Goal: Register for event/course

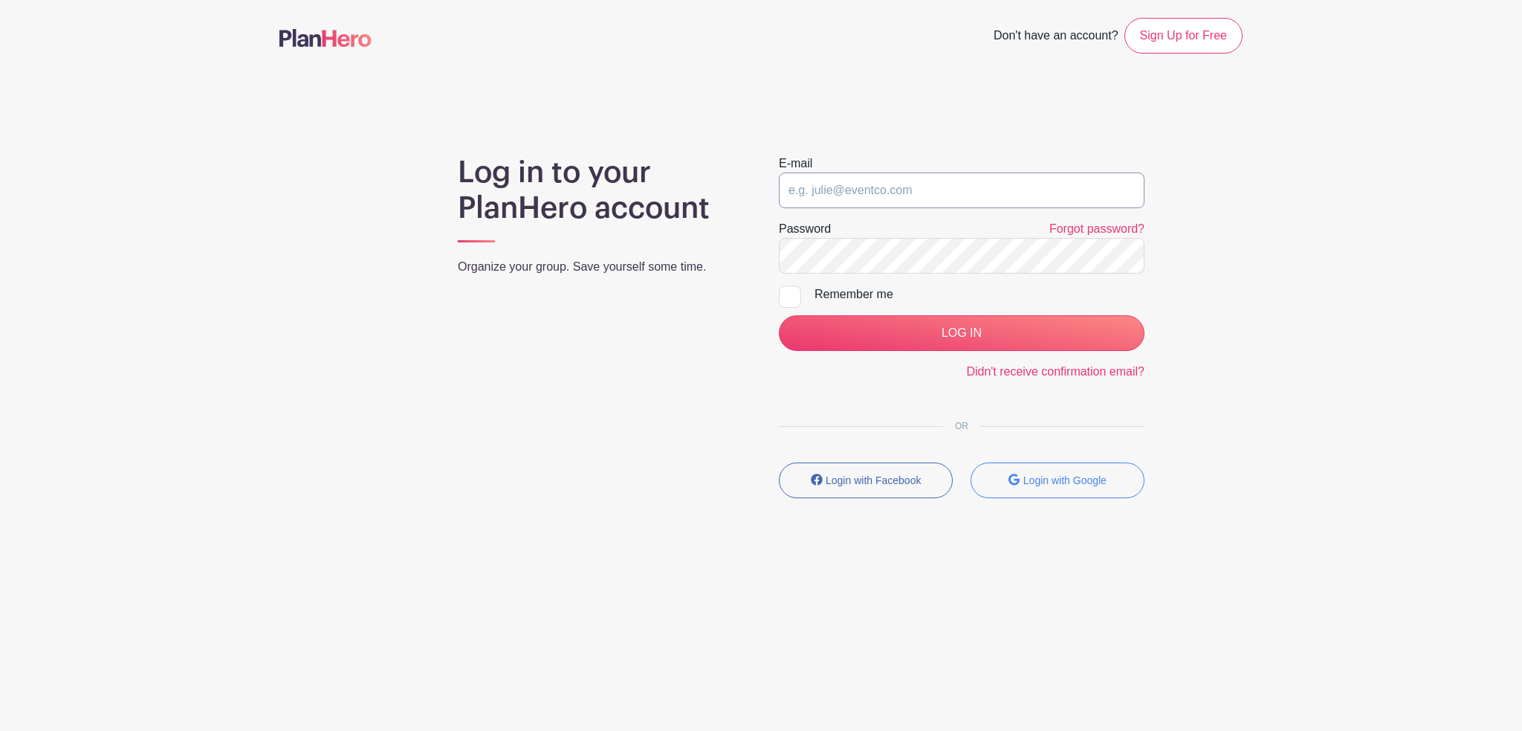
type input "[PERSON_NAME][EMAIL_ADDRESS][PERSON_NAME][DOMAIN_NAME]"
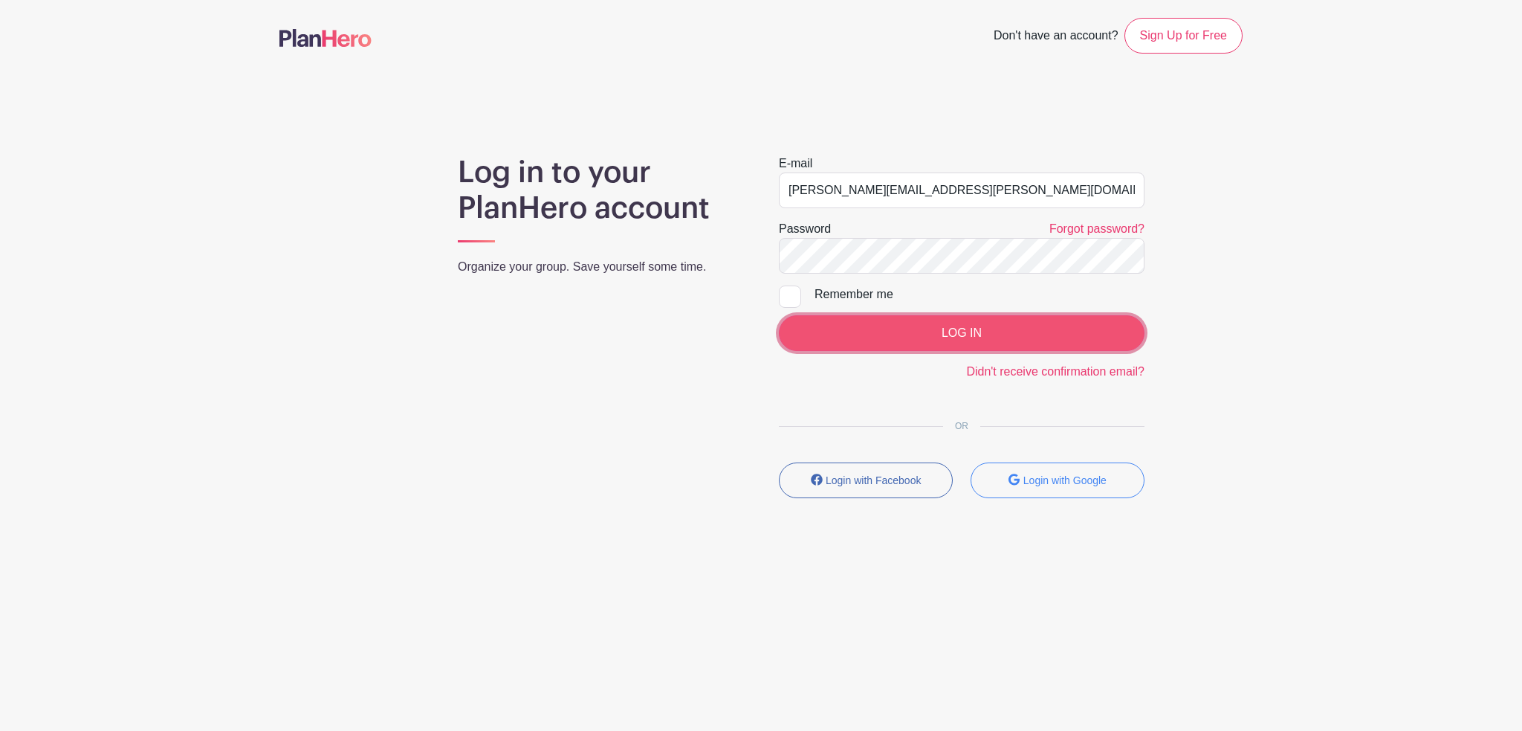
click at [905, 341] on input "LOG IN" at bounding box center [962, 333] width 366 height 36
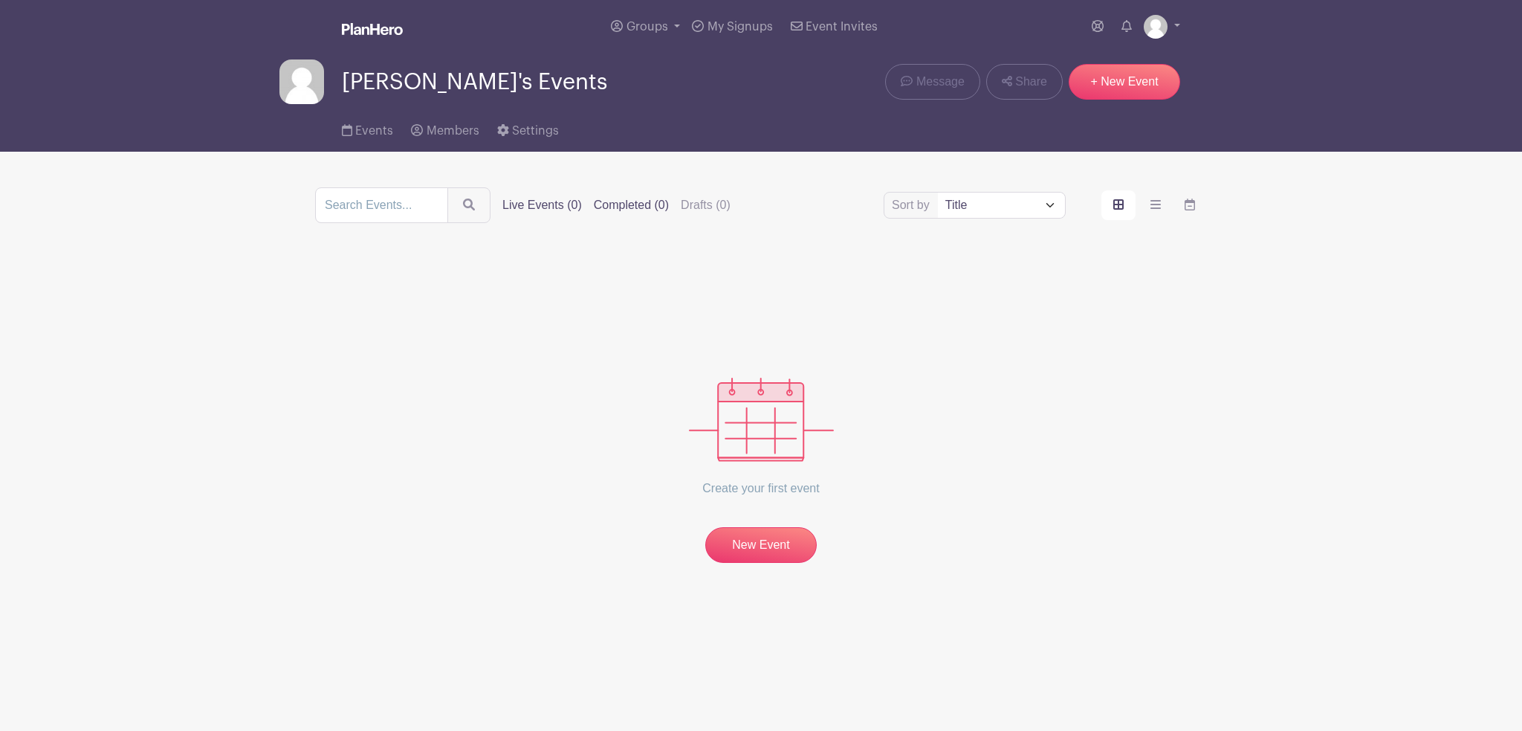
click at [623, 207] on label "Completed (0)" at bounding box center [631, 205] width 75 height 18
click at [0, 0] on input "Completed (0)" at bounding box center [0, 0] width 0 height 0
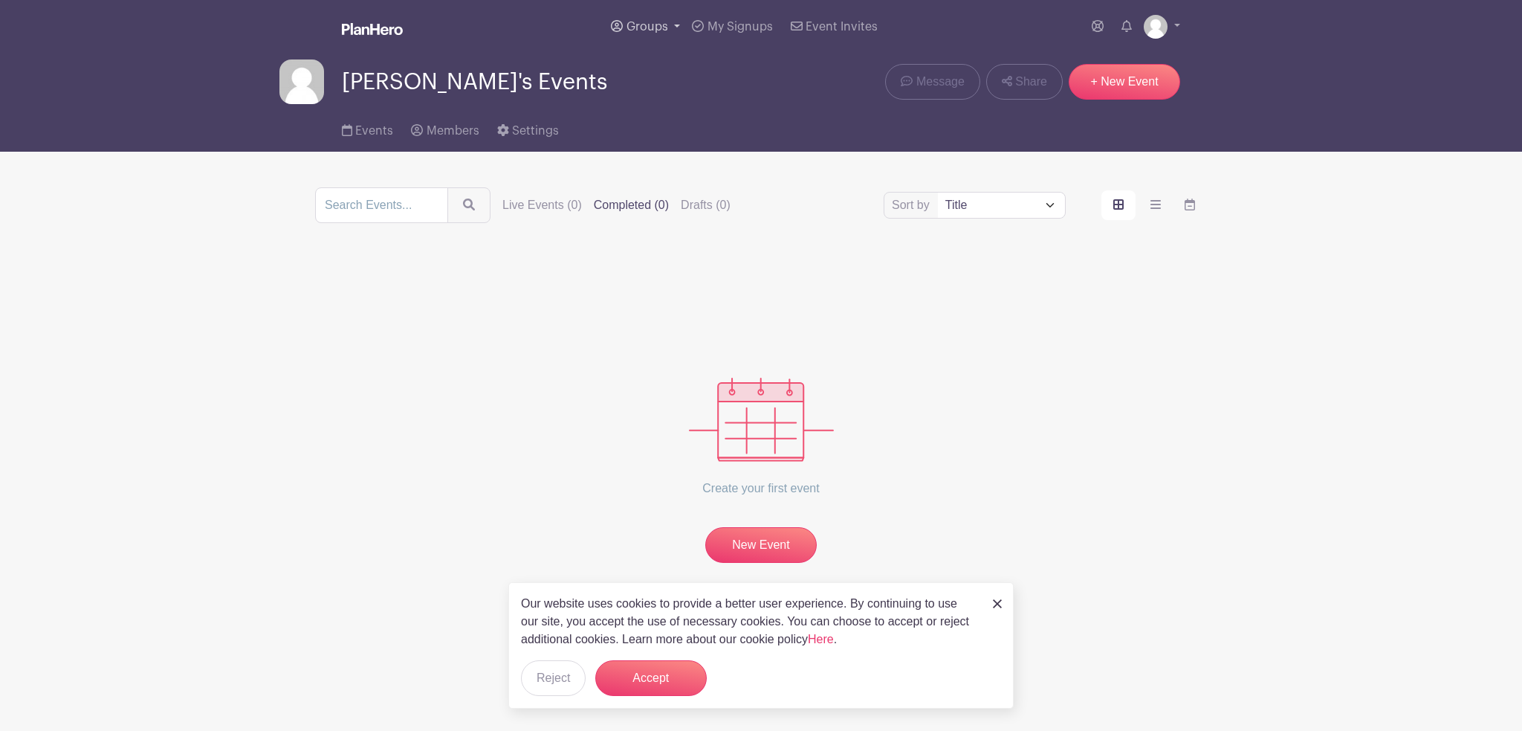
click at [642, 22] on span "Groups" at bounding box center [648, 27] width 42 height 12
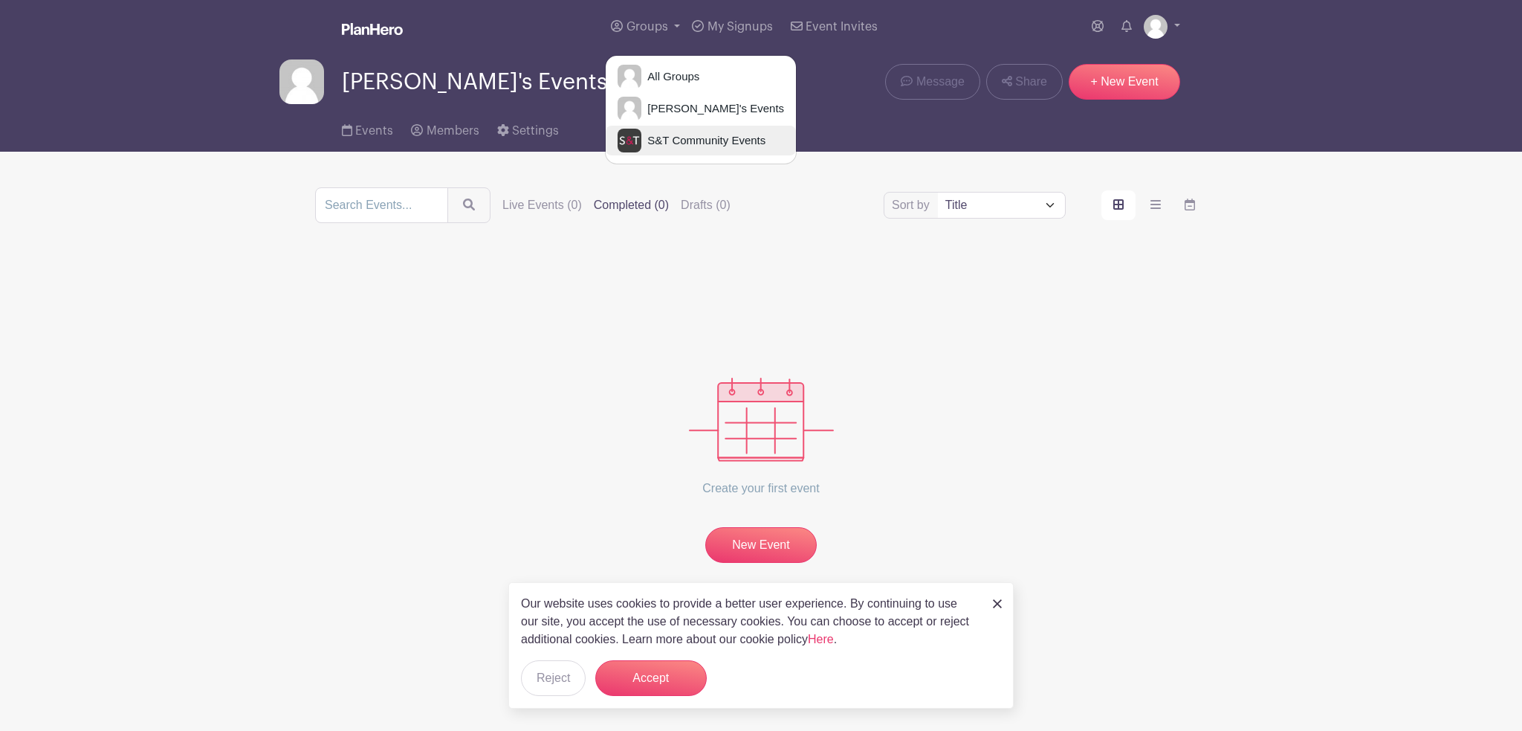
click at [666, 152] on link "S&T Community Events" at bounding box center [701, 141] width 190 height 30
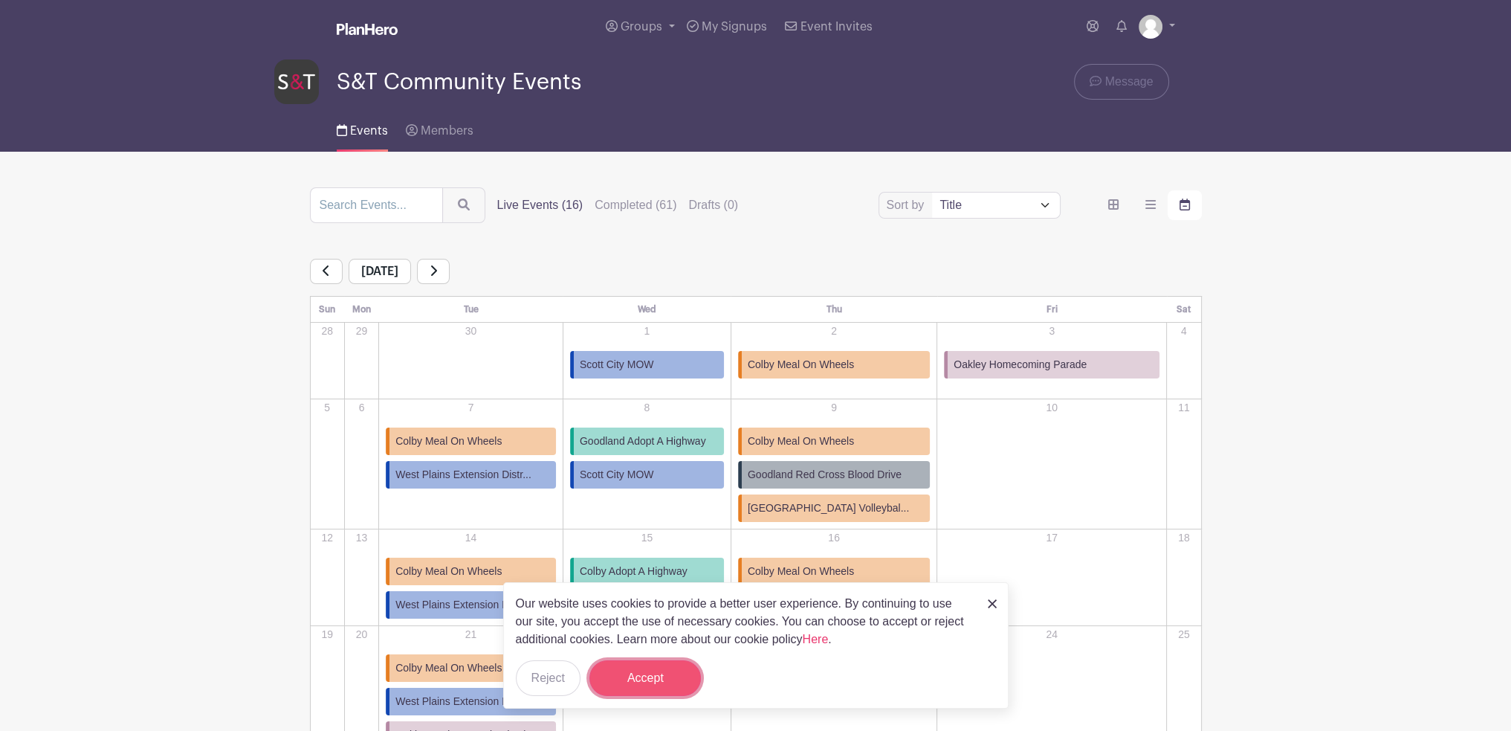
click at [640, 681] on button "Accept" at bounding box center [644, 678] width 111 height 36
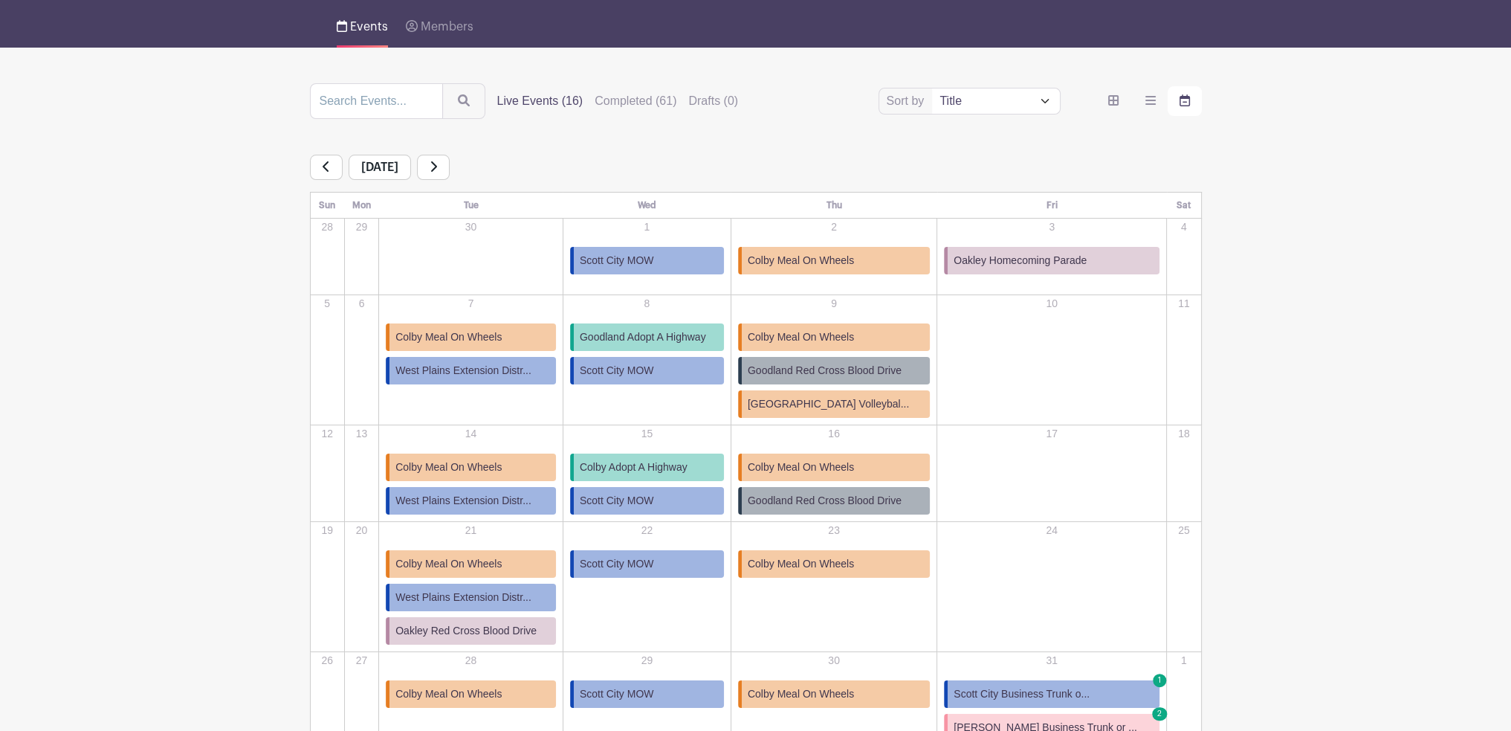
scroll to position [149, 0]
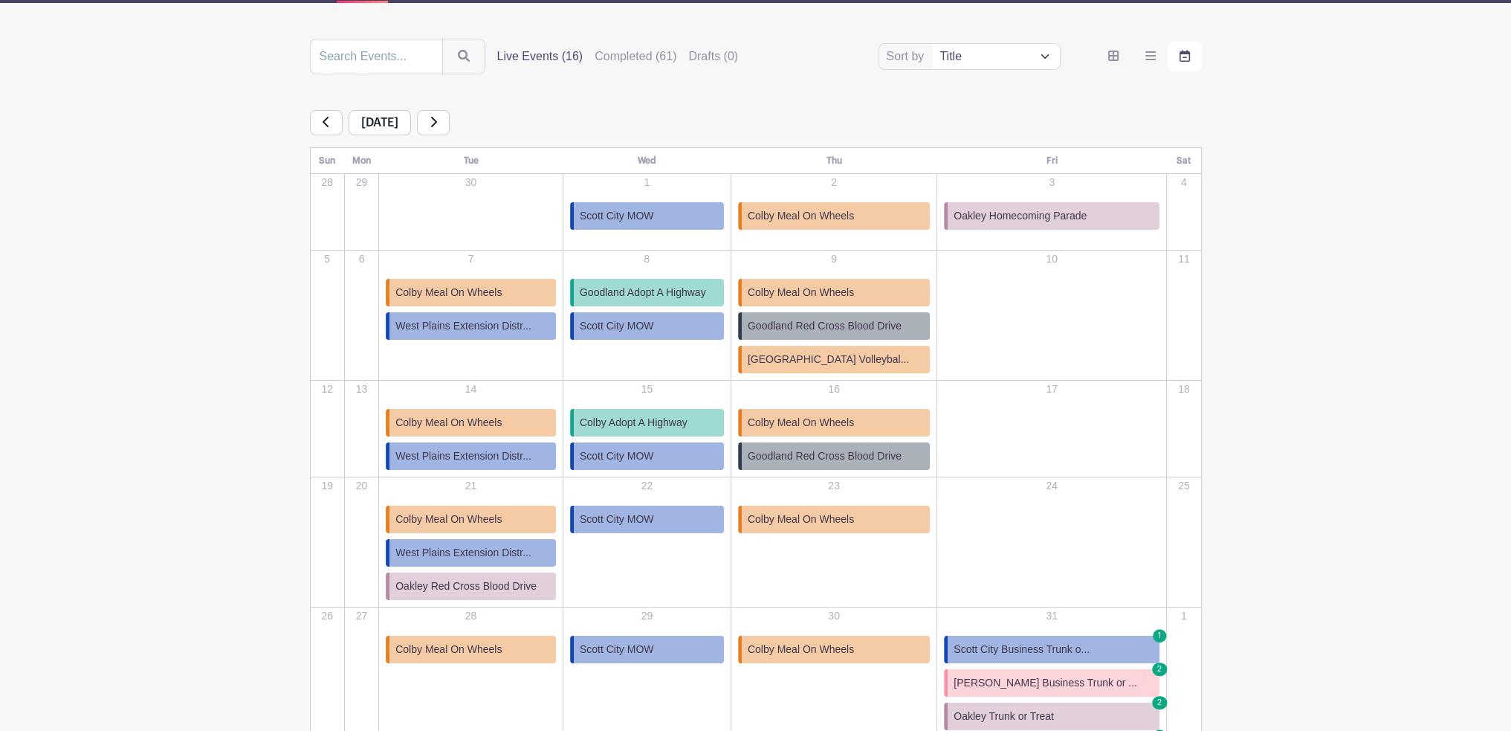
click at [645, 296] on span "Goodland Adopt A Highway" at bounding box center [643, 293] width 126 height 16
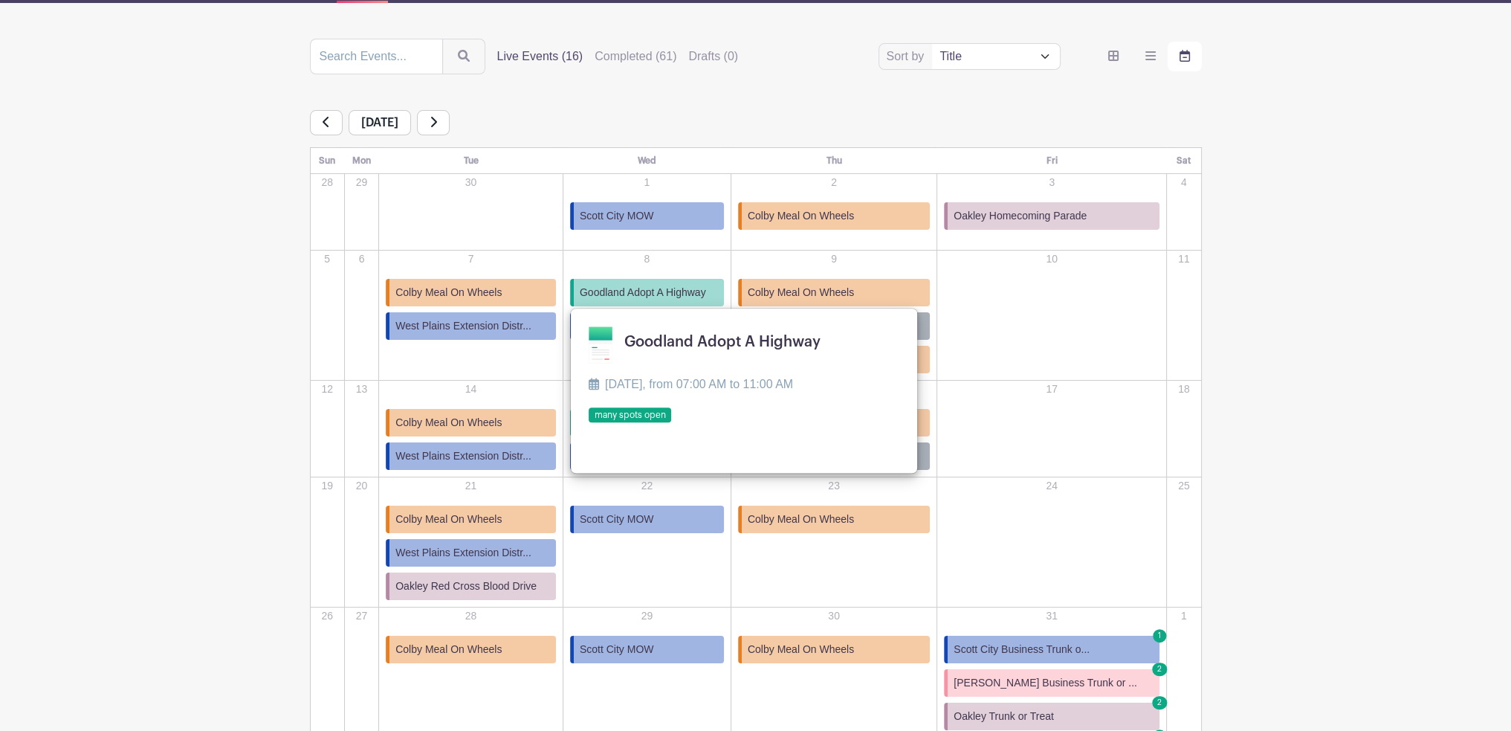
click at [589, 423] on link at bounding box center [589, 423] width 0 height 0
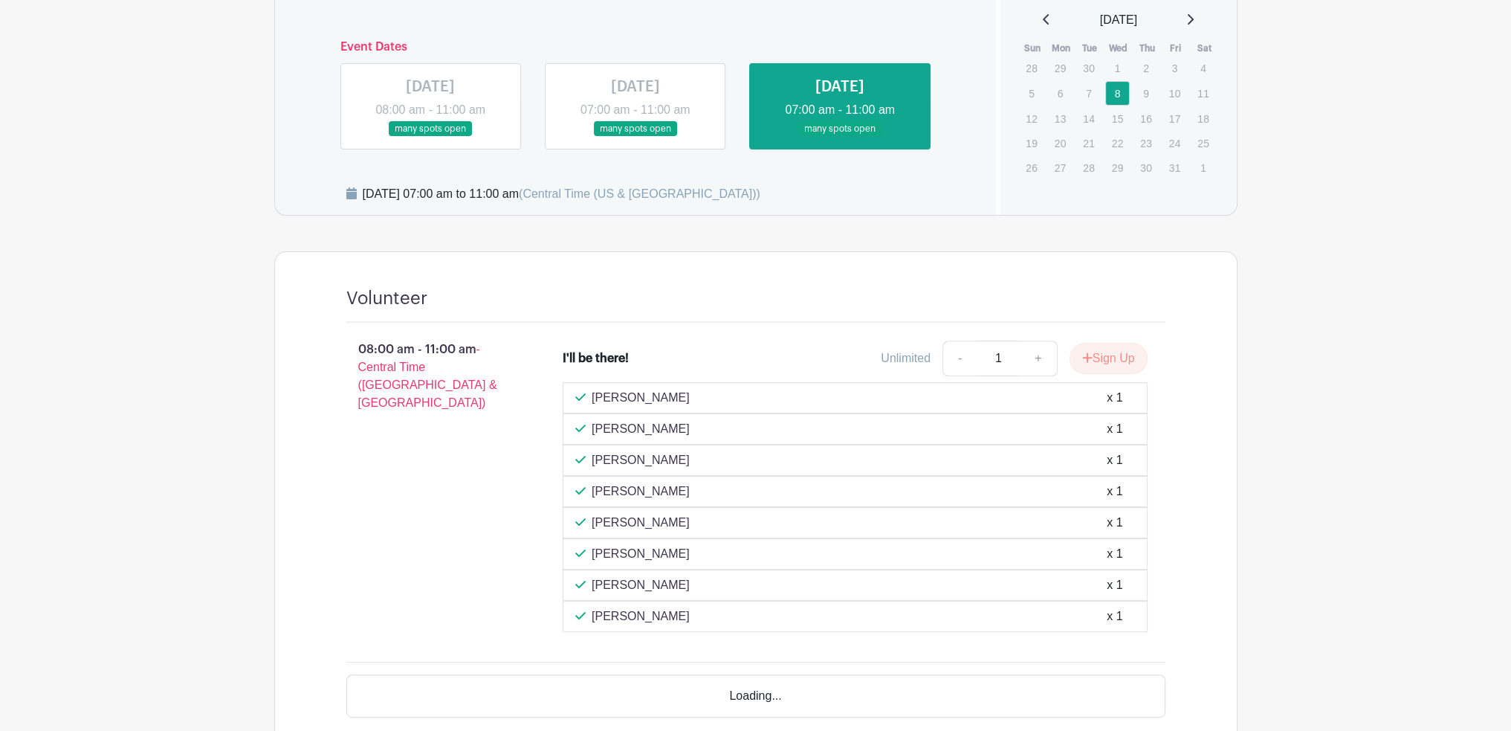
scroll to position [669, 0]
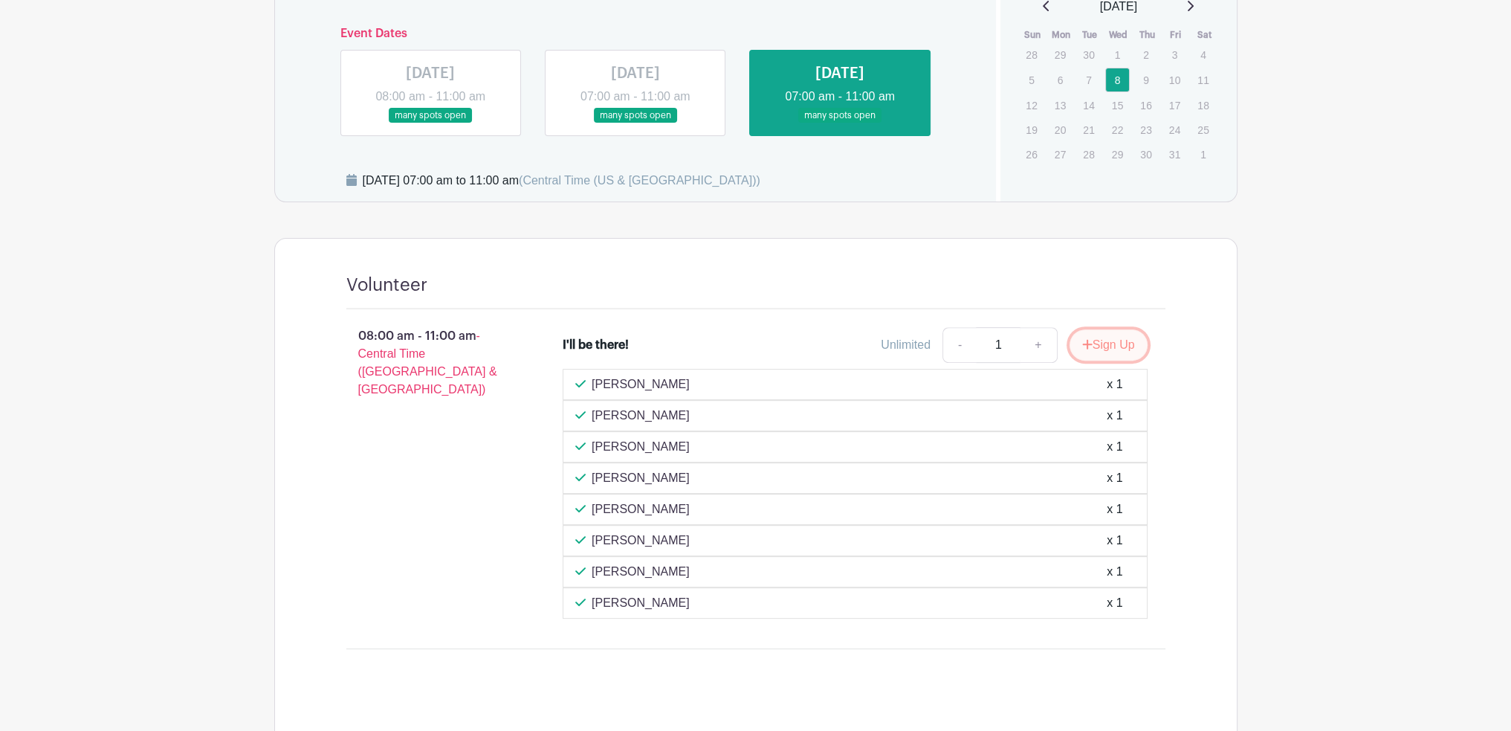
click at [1106, 345] on button "Sign Up" at bounding box center [1109, 344] width 78 height 31
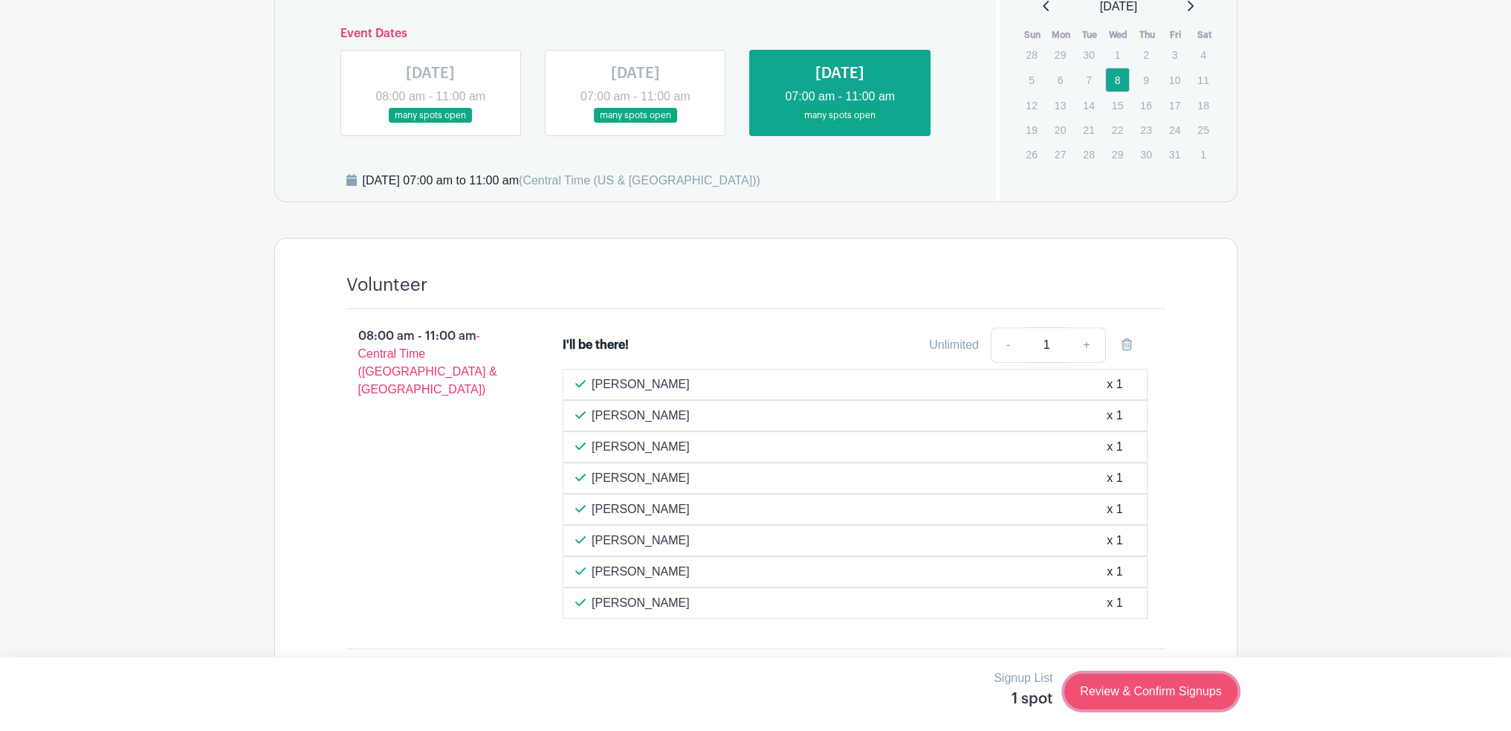
click at [1136, 688] on link "Review & Confirm Signups" at bounding box center [1150, 691] width 172 height 36
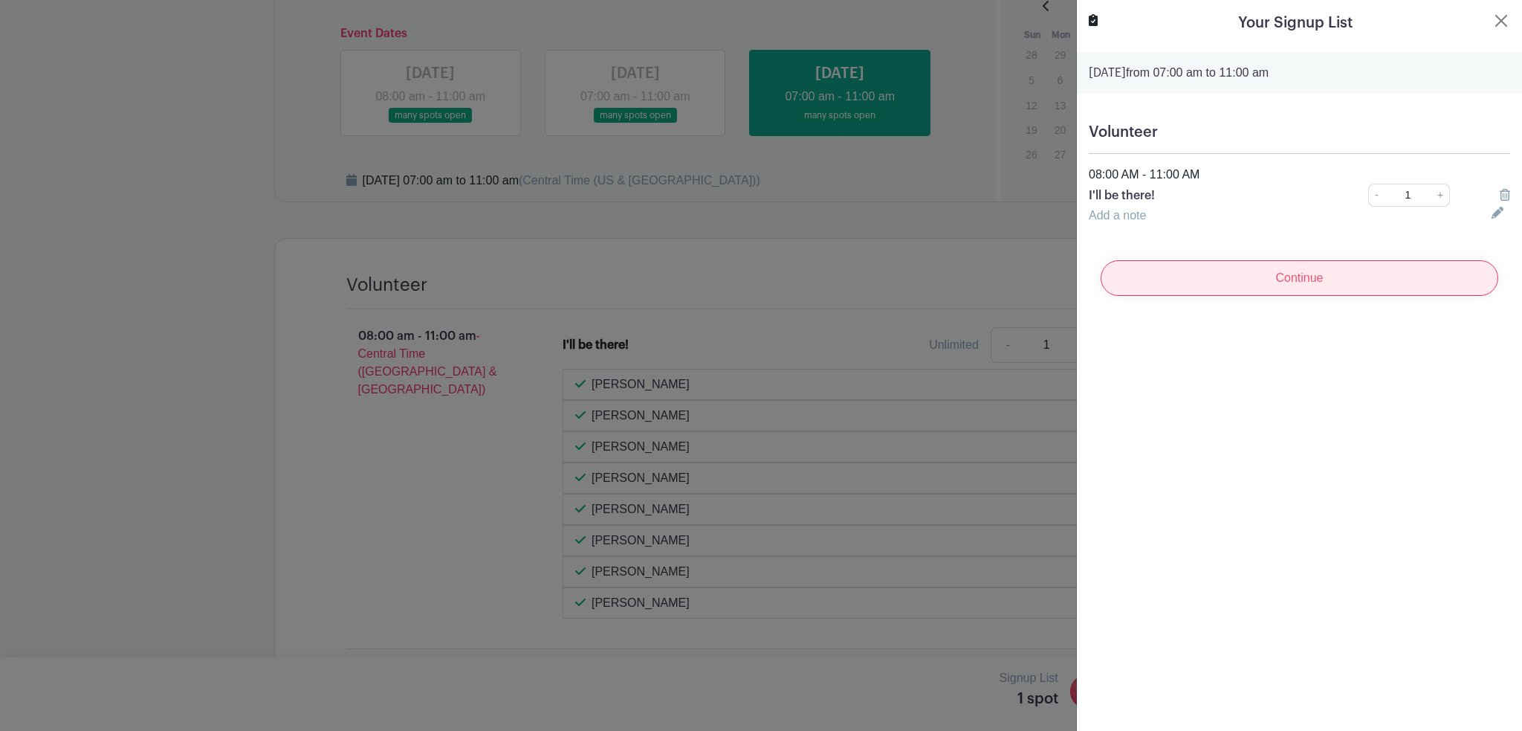
click at [1220, 294] on input "Continue" at bounding box center [1300, 278] width 398 height 36
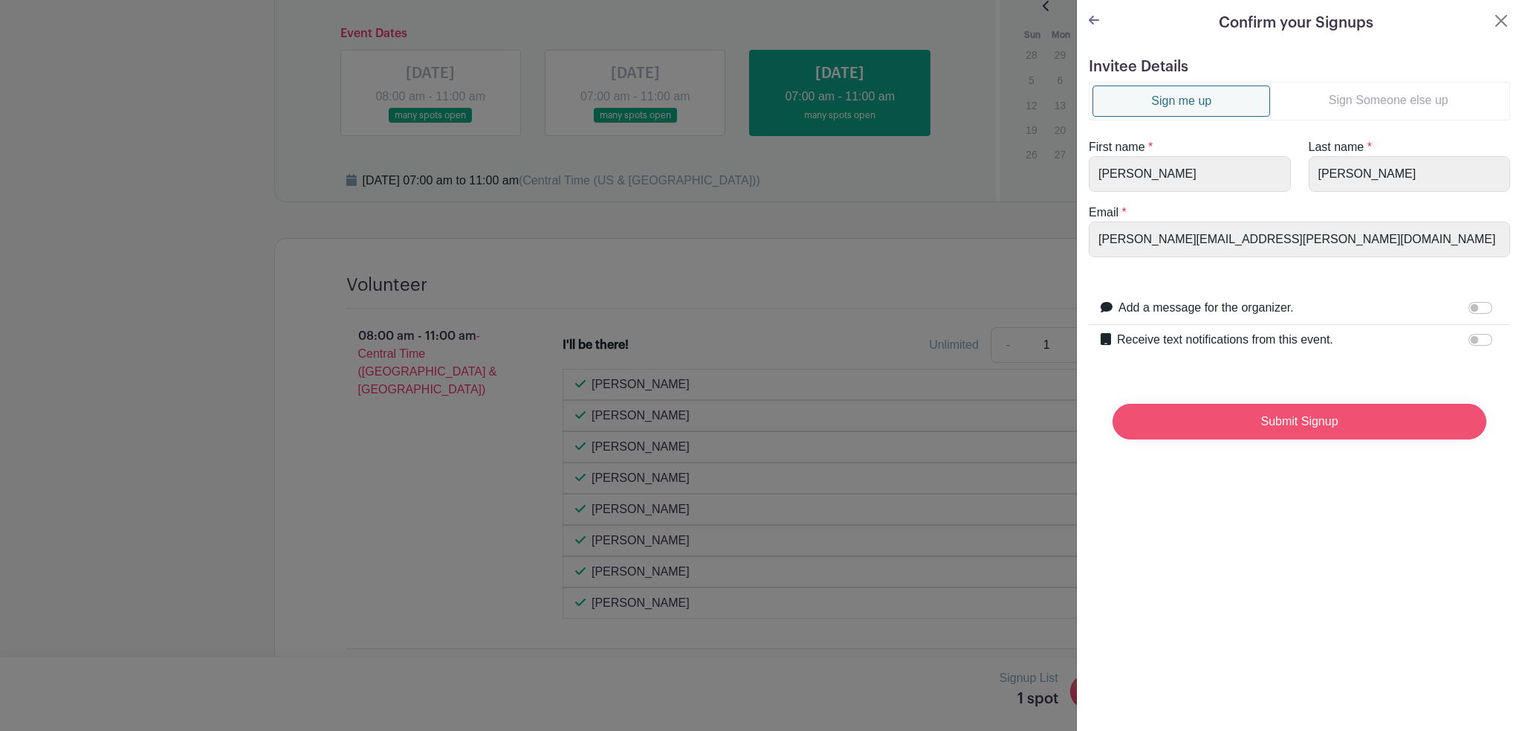
click at [1205, 413] on input "Submit Signup" at bounding box center [1300, 422] width 374 height 36
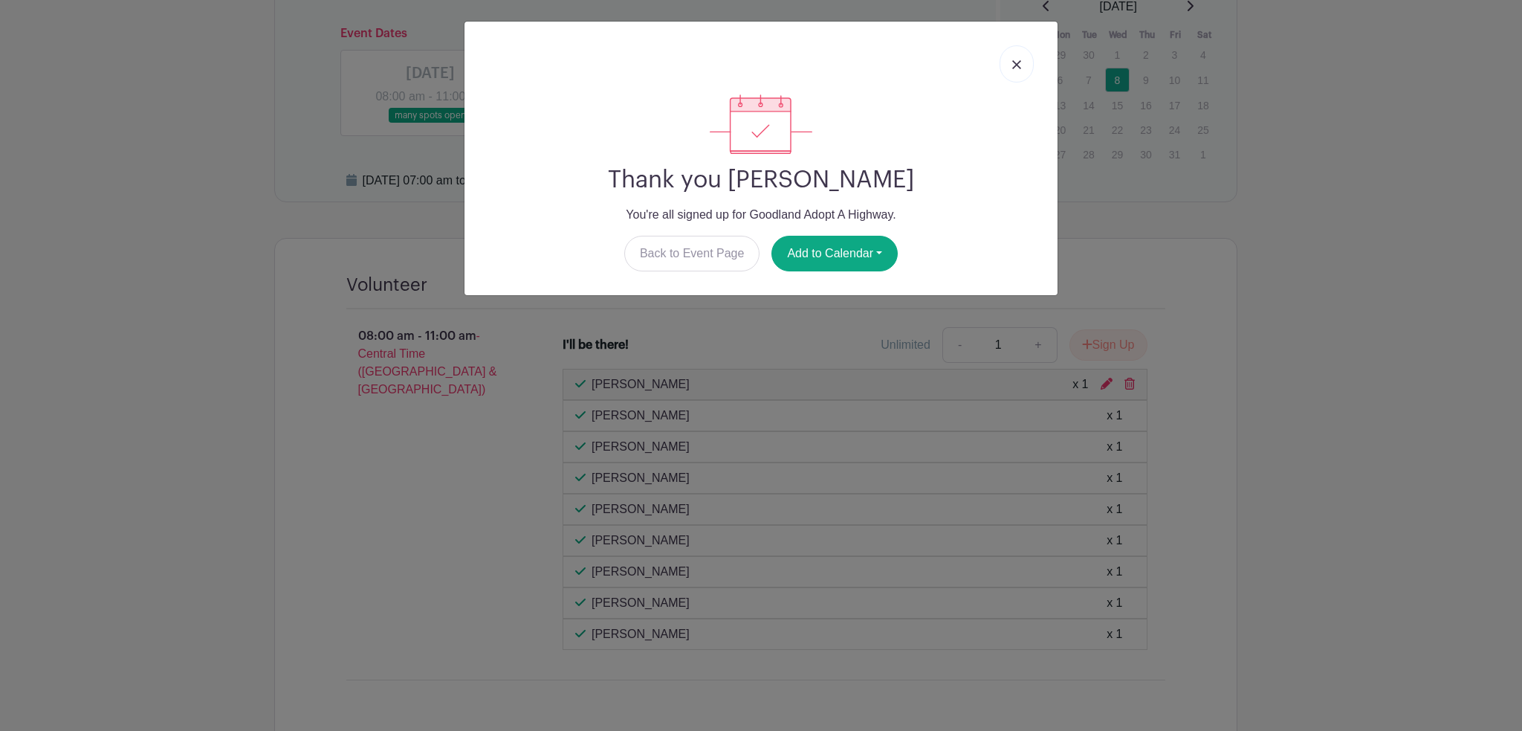
click at [1011, 74] on link at bounding box center [1017, 63] width 34 height 37
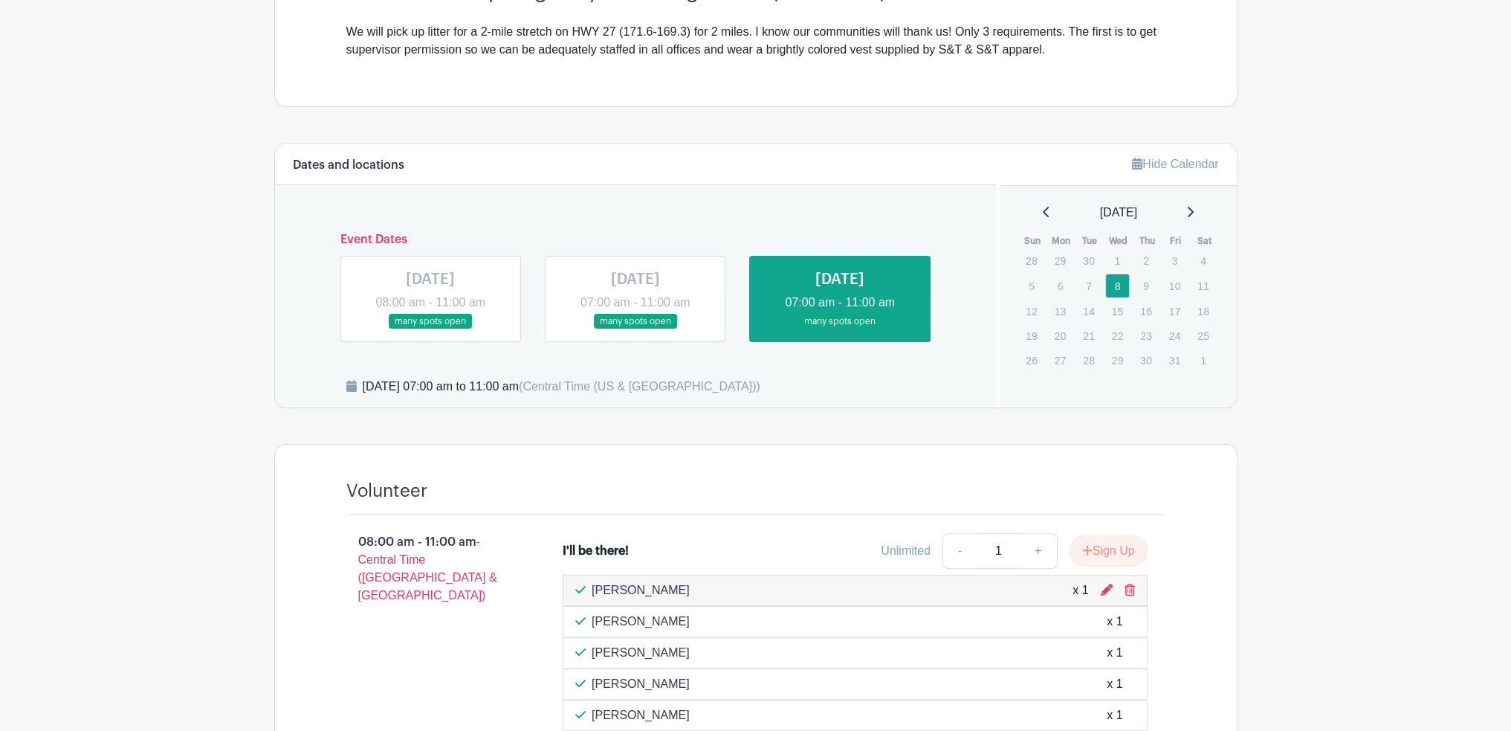
scroll to position [297, 0]
